Goal: Use online tool/utility: Utilize a website feature to perform a specific function

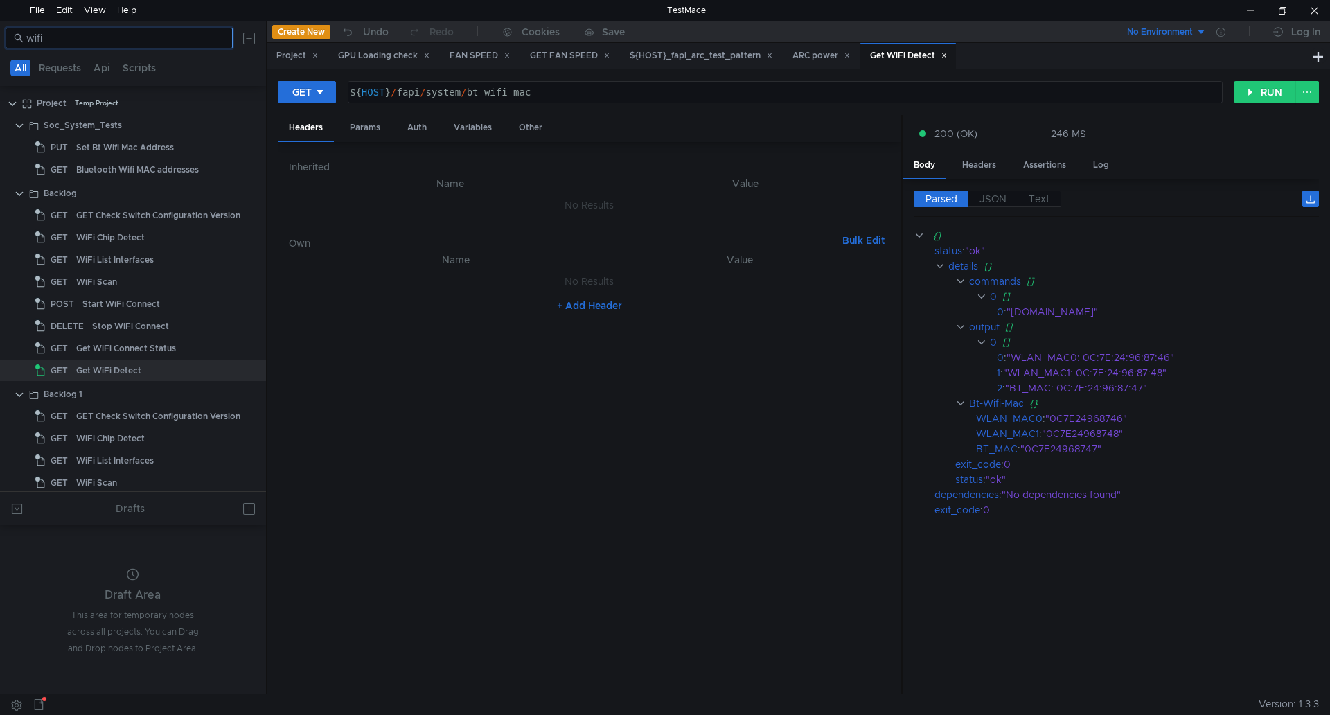
click at [123, 41] on input "wifi" at bounding box center [125, 37] width 198 height 15
type input "w"
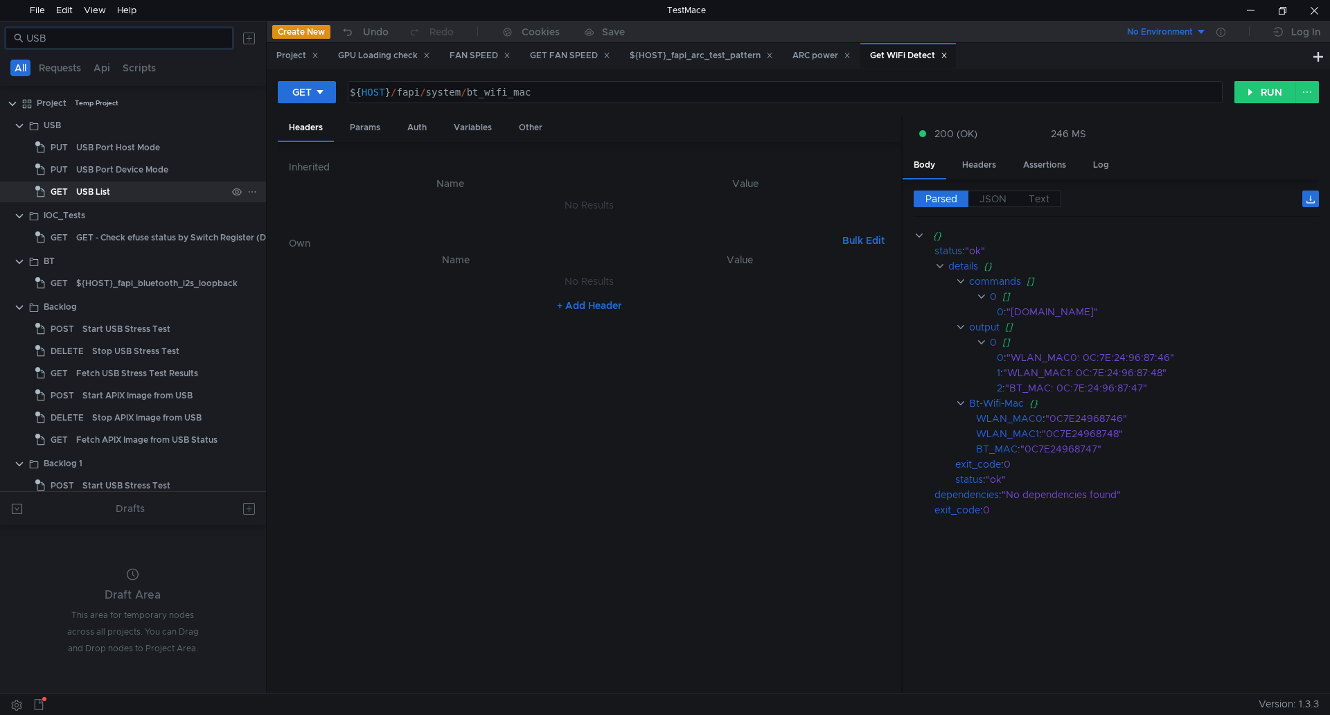
type input "USB"
click at [166, 196] on div "USB List" at bounding box center [151, 192] width 150 height 21
click at [161, 196] on div "USB List" at bounding box center [151, 192] width 150 height 21
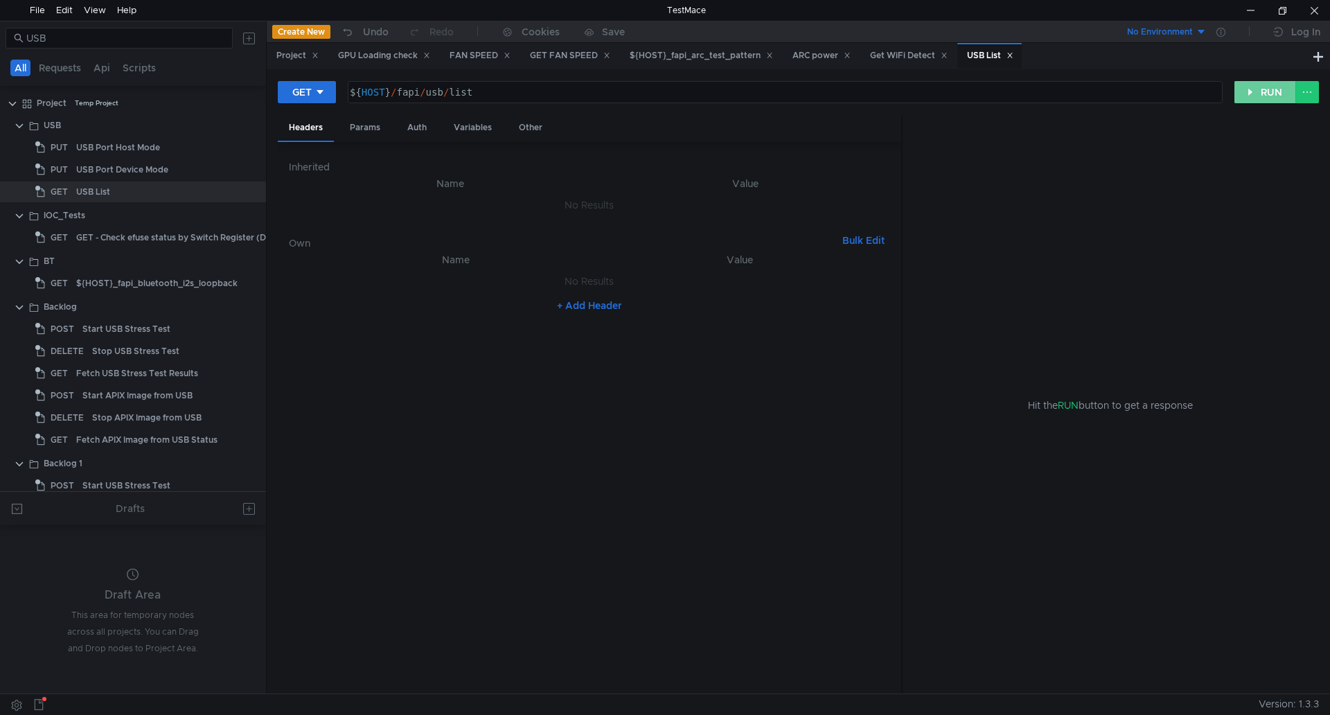
click at [1266, 94] on button "RUN" at bounding box center [1266, 92] width 62 height 22
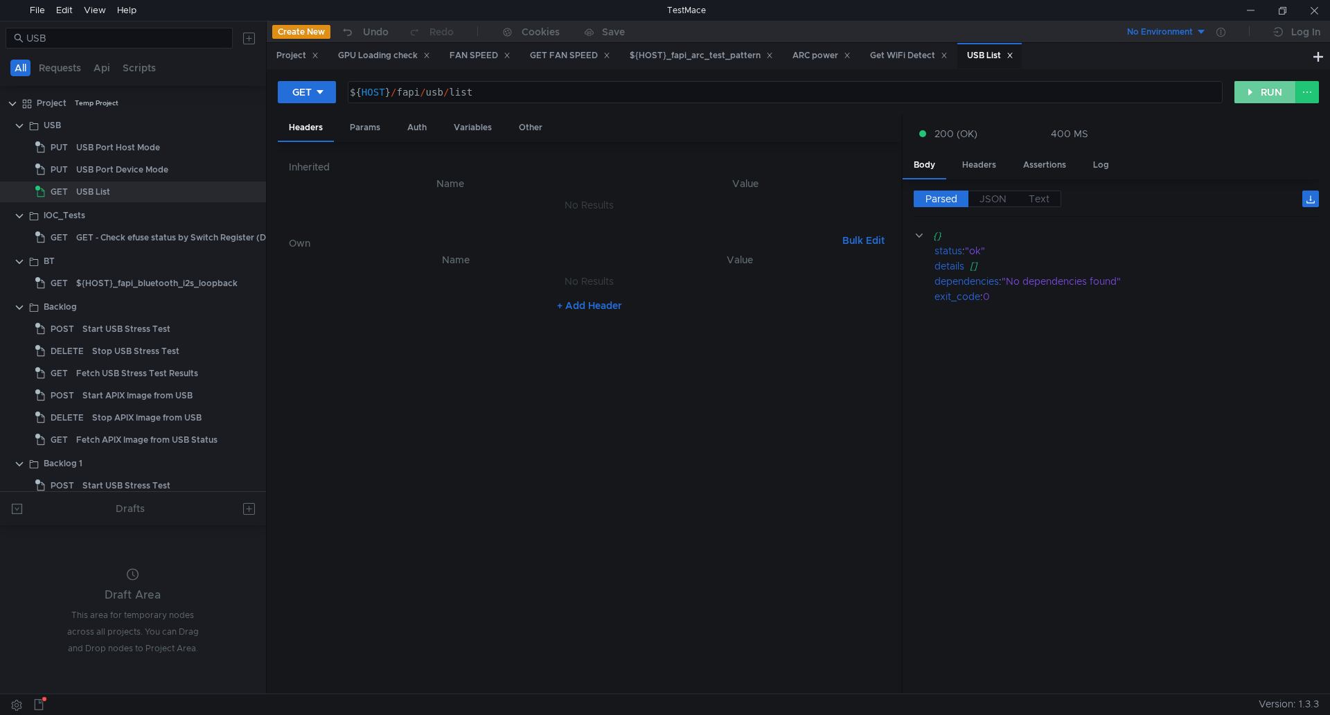
click at [1254, 98] on button "RUN" at bounding box center [1266, 92] width 62 height 22
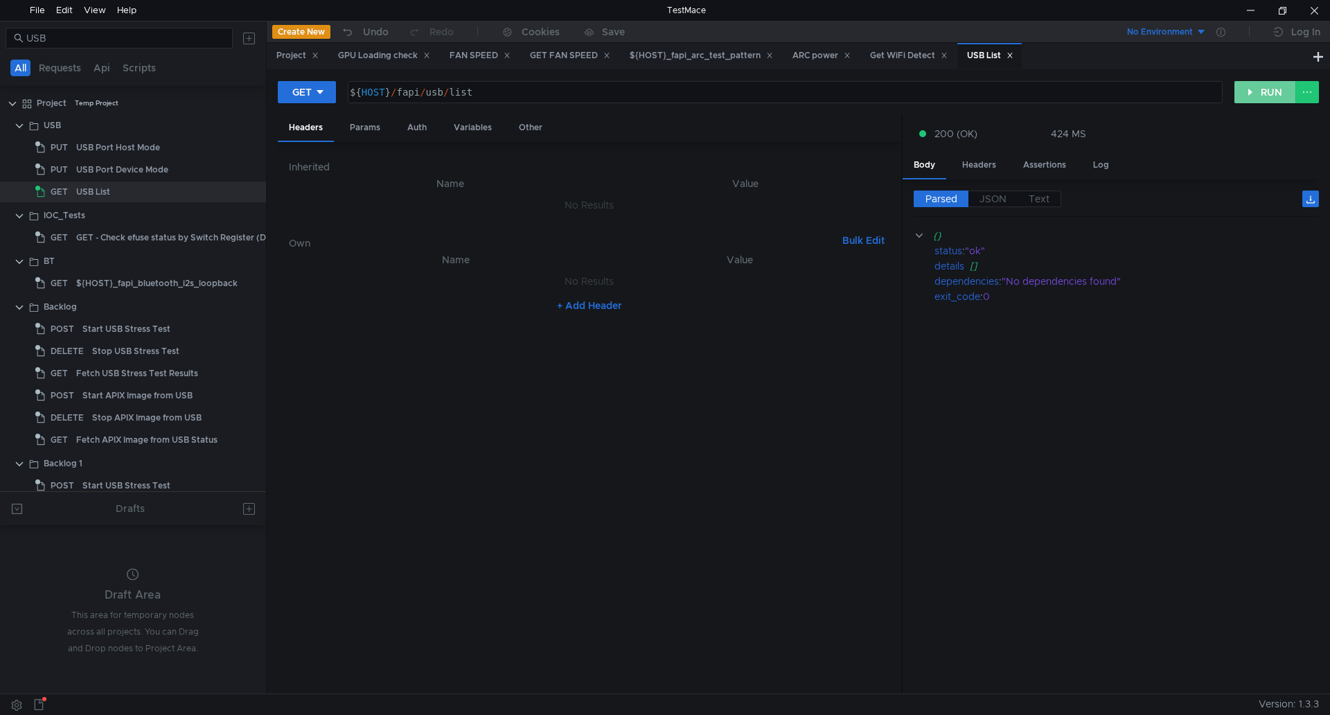
click at [1269, 91] on button "RUN" at bounding box center [1266, 92] width 62 height 22
click at [1263, 91] on button "RUN" at bounding box center [1266, 92] width 62 height 22
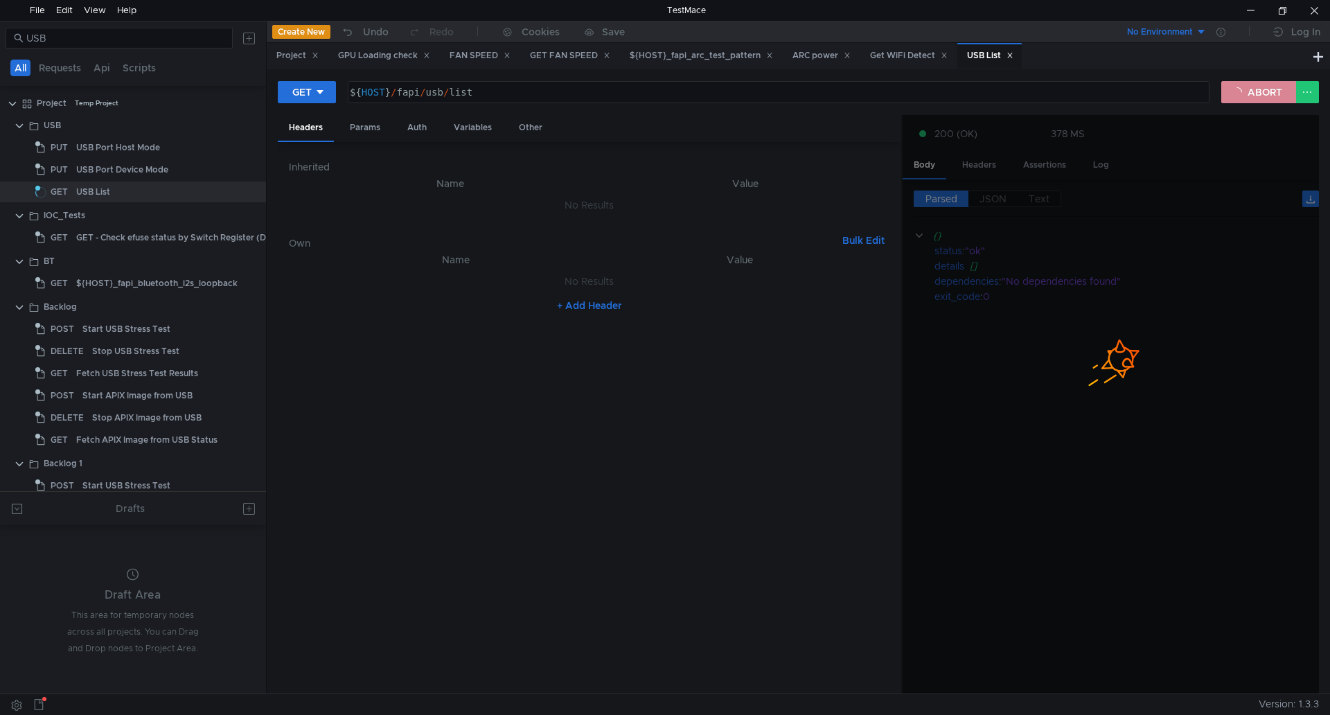
click at [1263, 91] on button "ABORT" at bounding box center [1258, 92] width 75 height 22
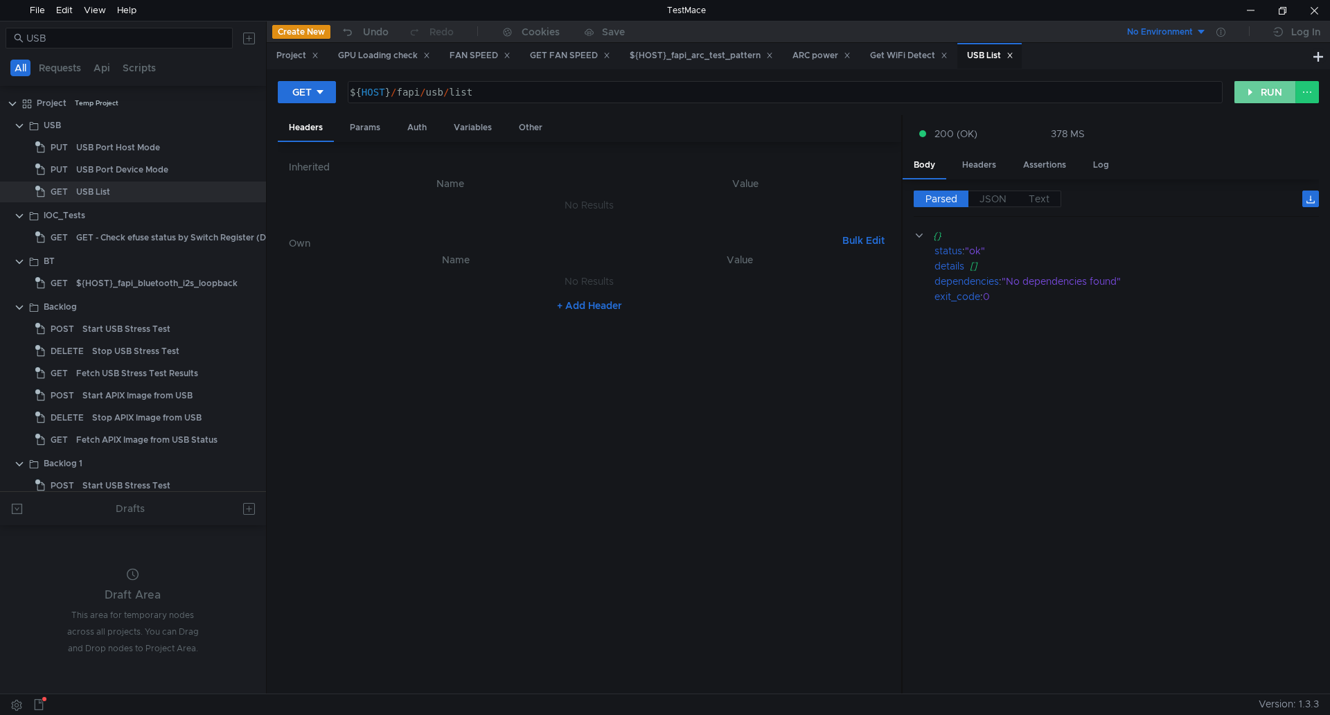
click at [1245, 100] on button "RUN" at bounding box center [1266, 92] width 62 height 22
